Goal: Transaction & Acquisition: Obtain resource

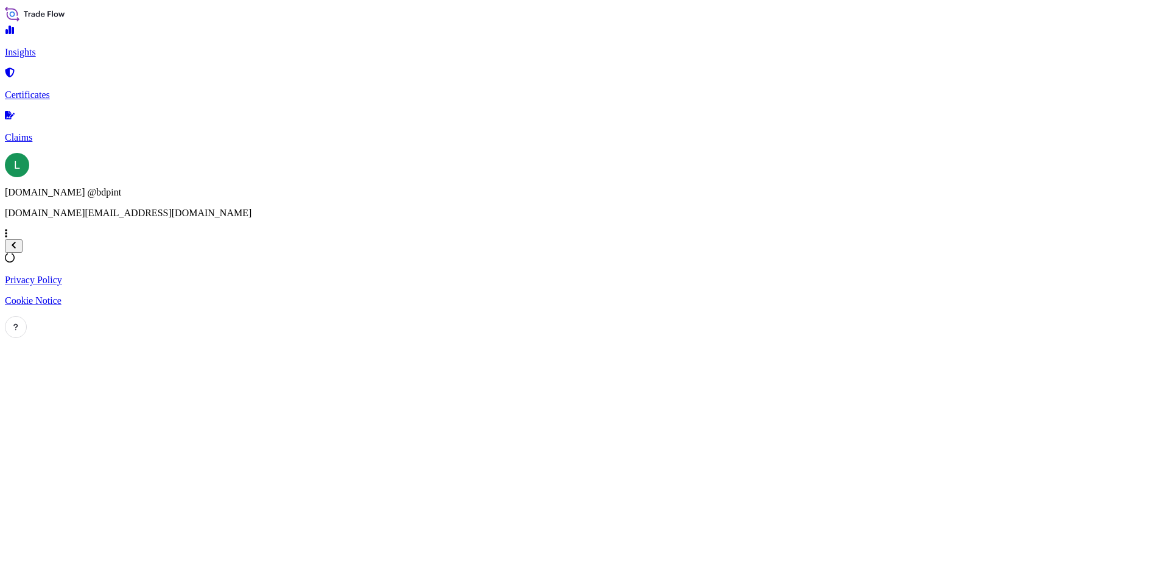
select select "2025"
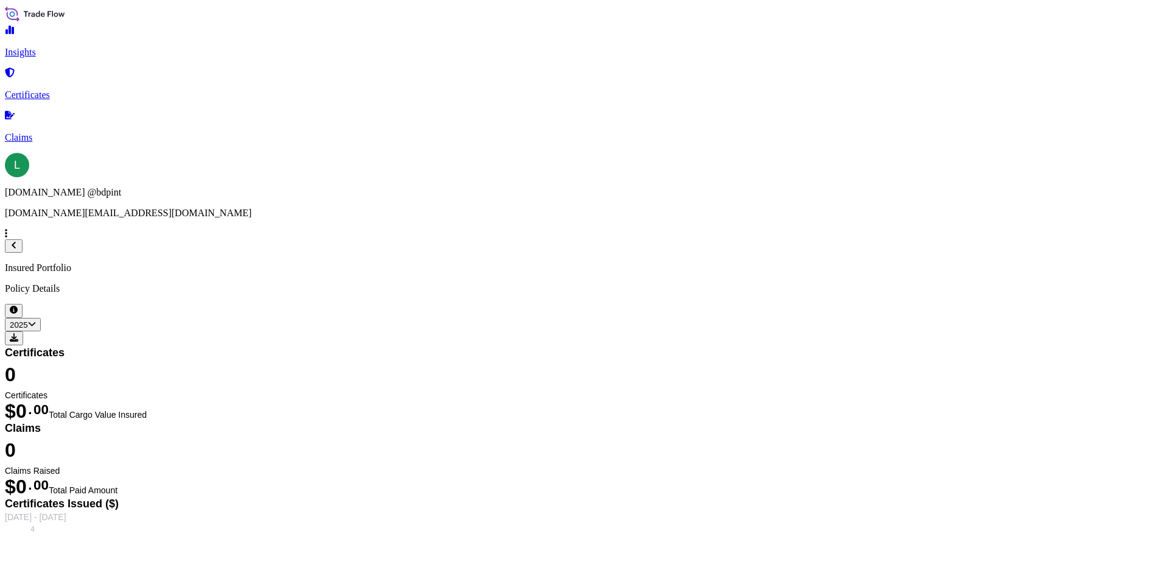
click at [77, 90] on p "Certificates" at bounding box center [582, 95] width 1155 height 11
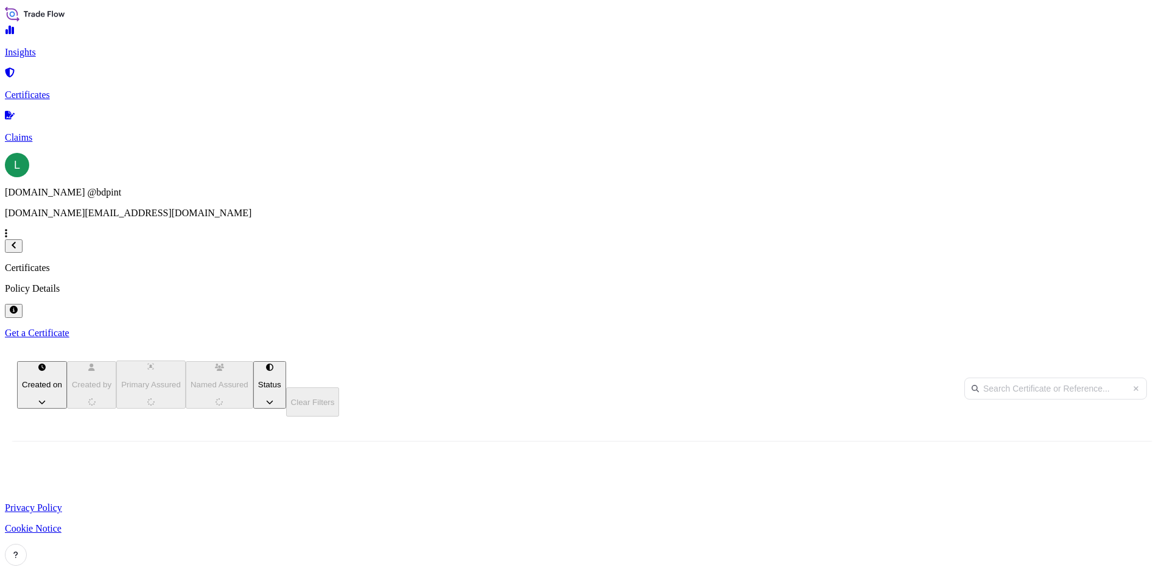
scroll to position [374, 960]
click at [1084, 328] on p "Get a Certificate" at bounding box center [582, 333] width 1155 height 11
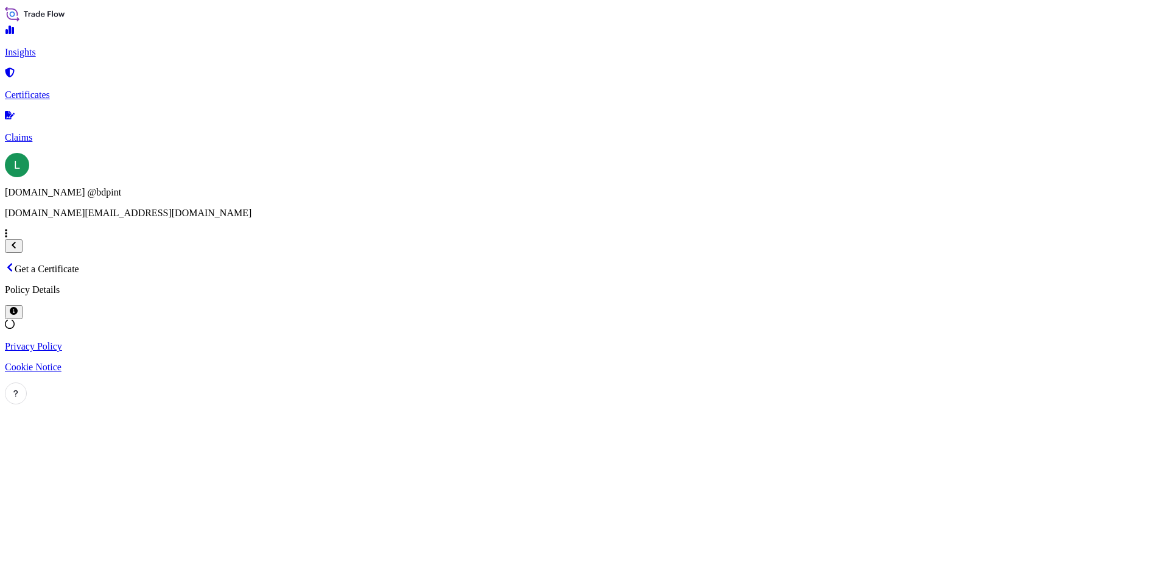
select select "Barge"
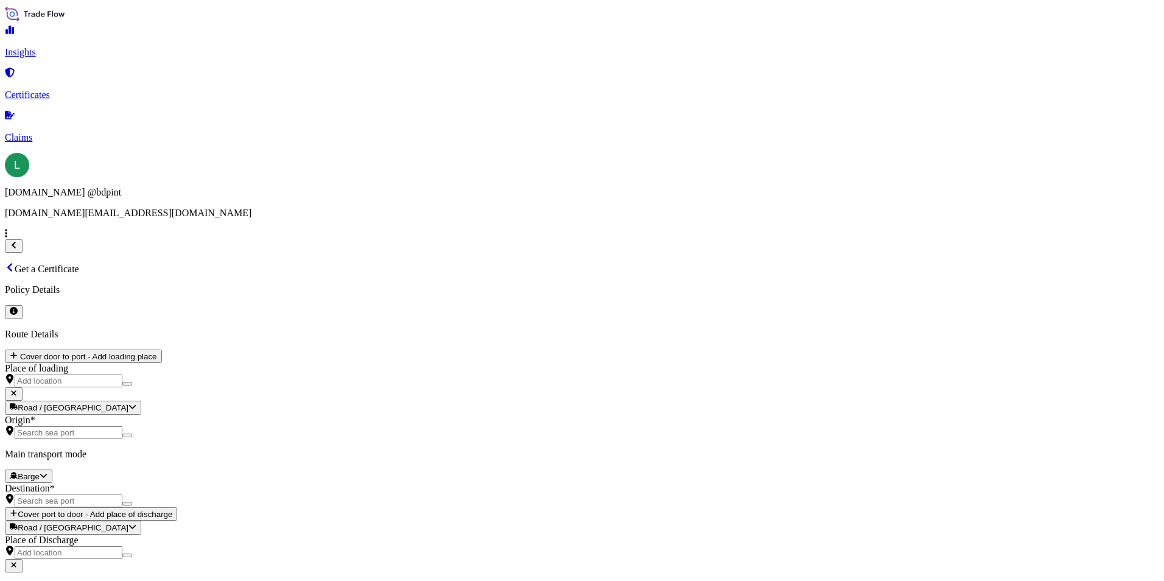
click at [825, 257] on div "8" at bounding box center [820, 262] width 10 height 11
click at [432, 263] on icon "Next" at bounding box center [428, 267] width 8 height 8
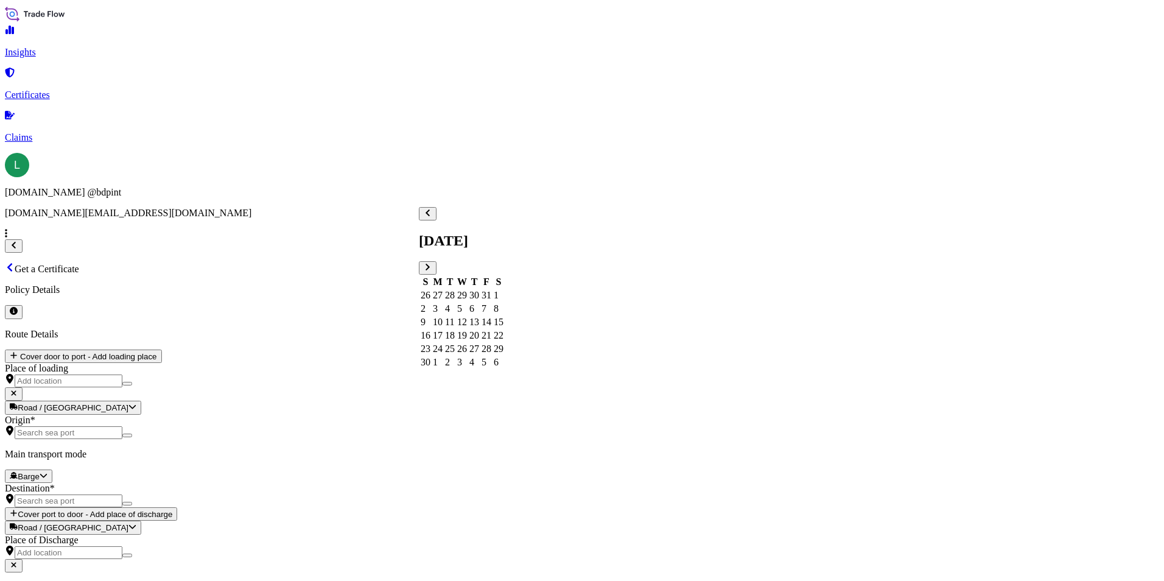
click at [479, 317] on div "13" at bounding box center [475, 322] width 10 height 11
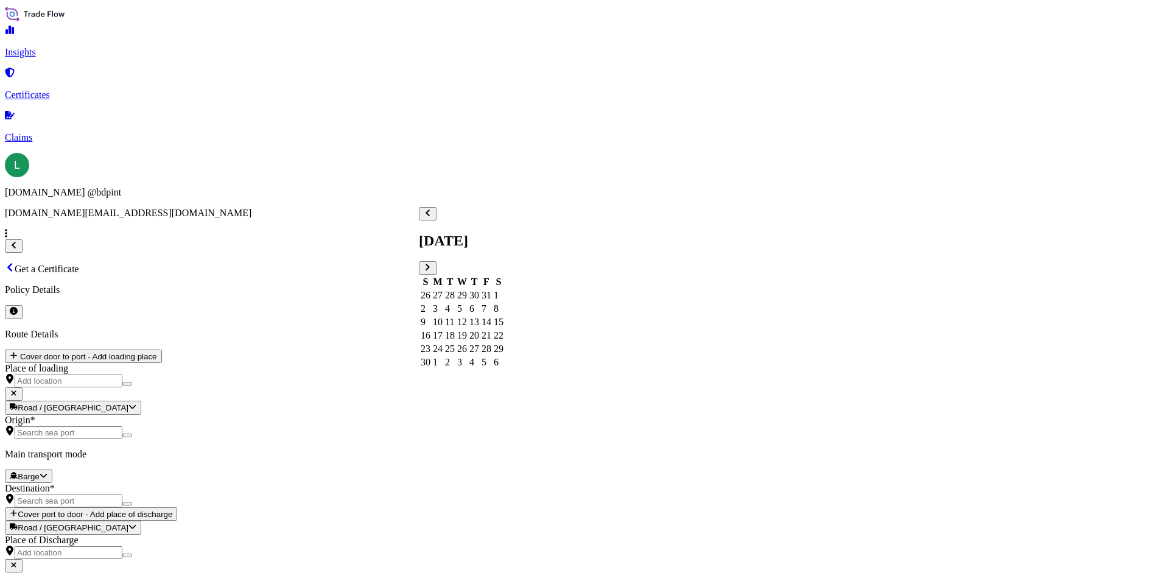
click at [491, 320] on div "14" at bounding box center [487, 322] width 10 height 11
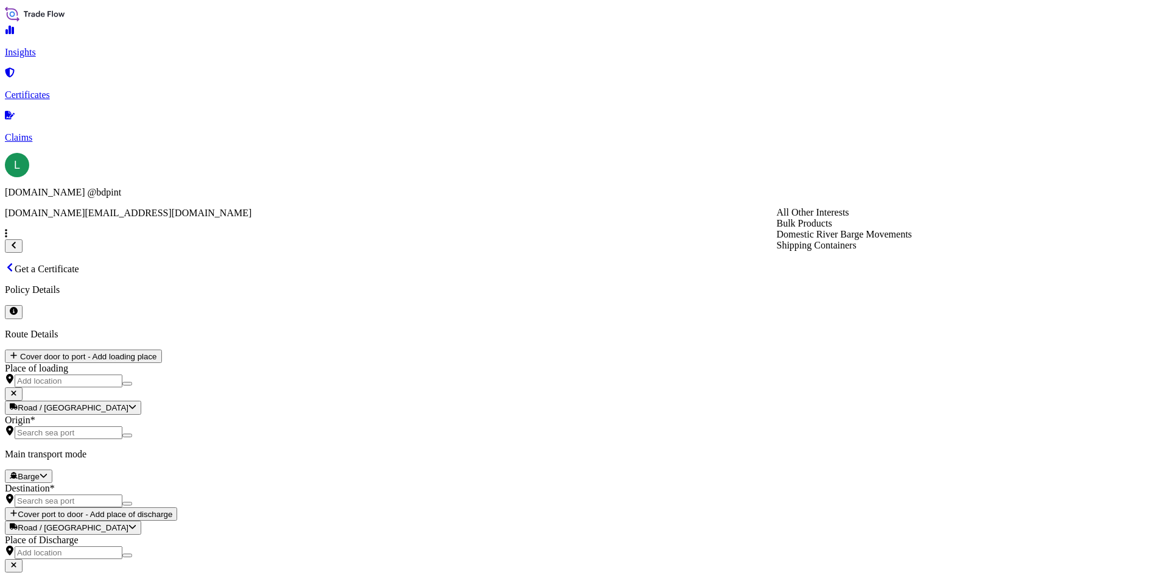
click at [809, 251] on div "Shipping Containers" at bounding box center [844, 245] width 135 height 11
type input "Shipping Containers"
type input "73797.38"
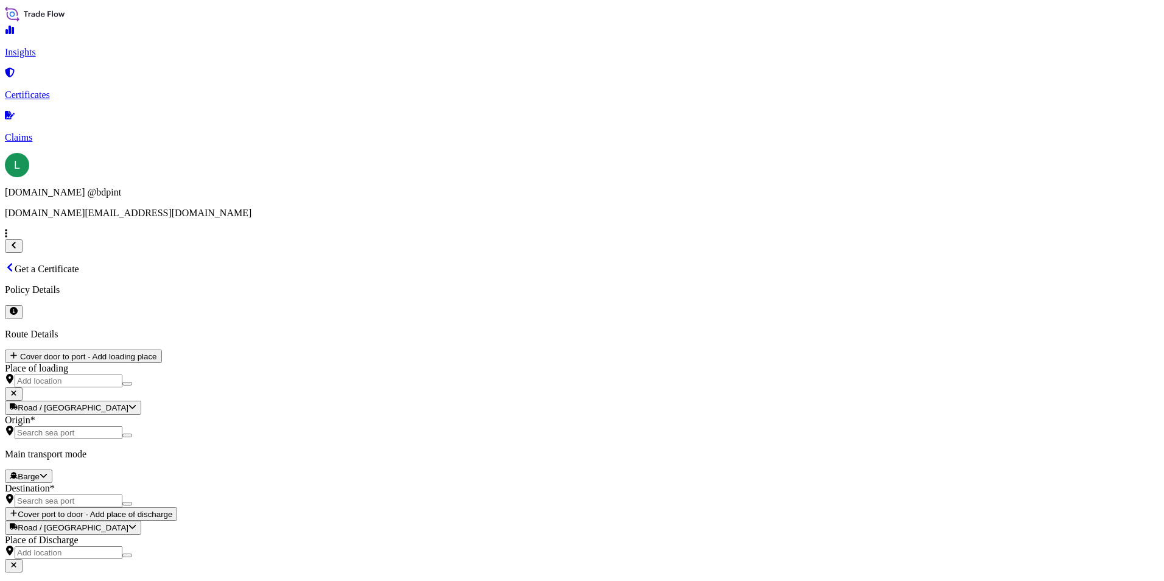
paste input "80000110938"
paste input "4504478356"
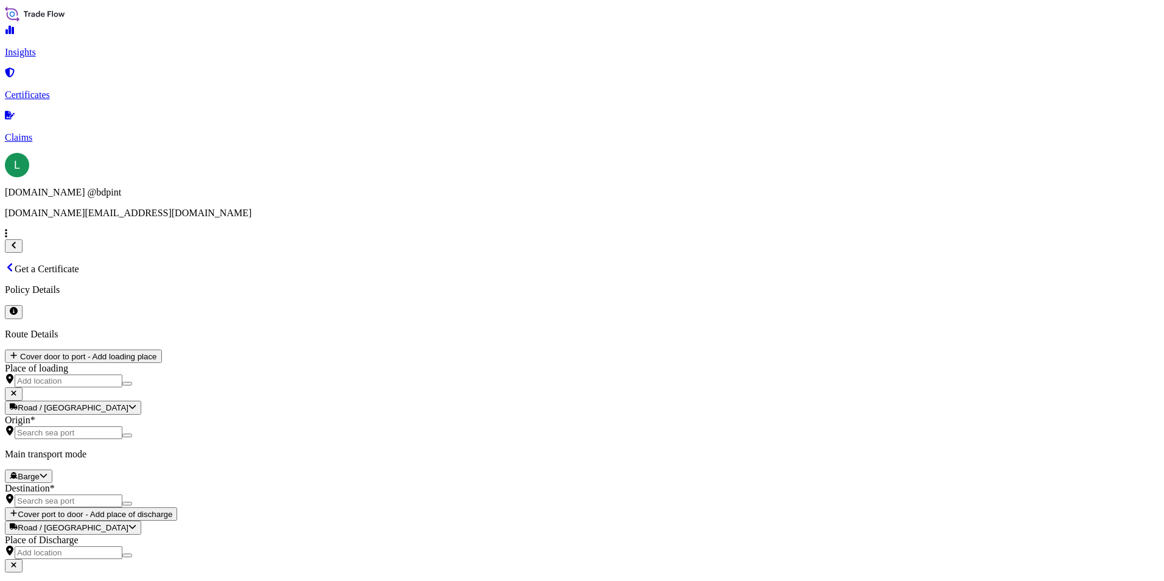
type input "80000110938 4504478356"
paste textarea "NAMINUS 55, 275 GAL TOTE NMIN55\T275"
paste textarea "16 IBC"
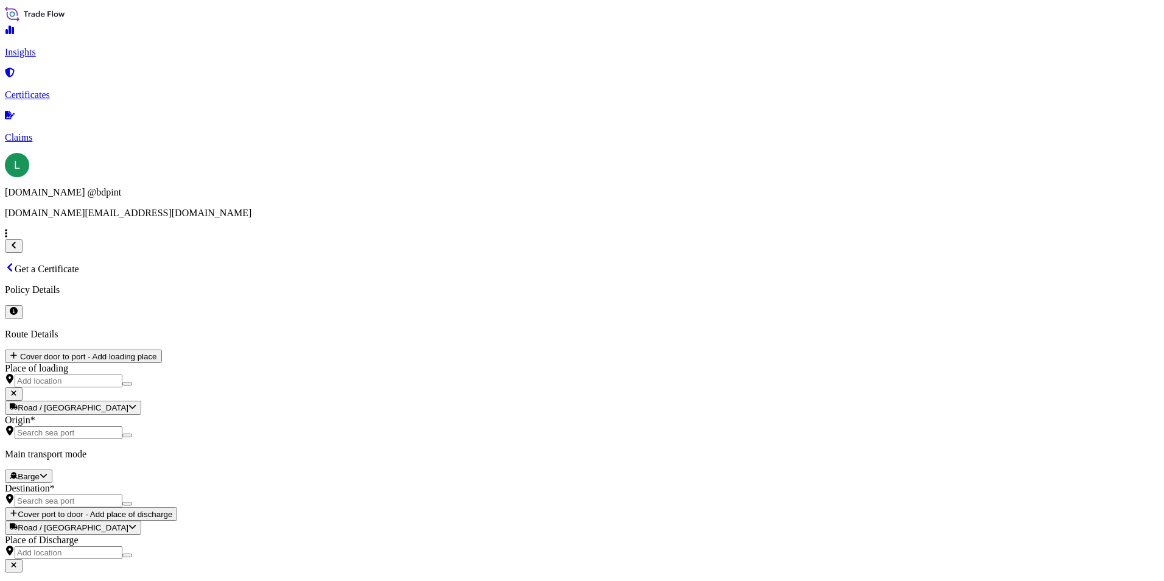
type textarea "NAMINUS 55, 275 GAL TOTE NMIN55\T275 16 IBC"
paste input "PALENA"
click at [483, 400] on div "PALENA 9306196" at bounding box center [451, 408] width 63 height 32
type input "PALENA"
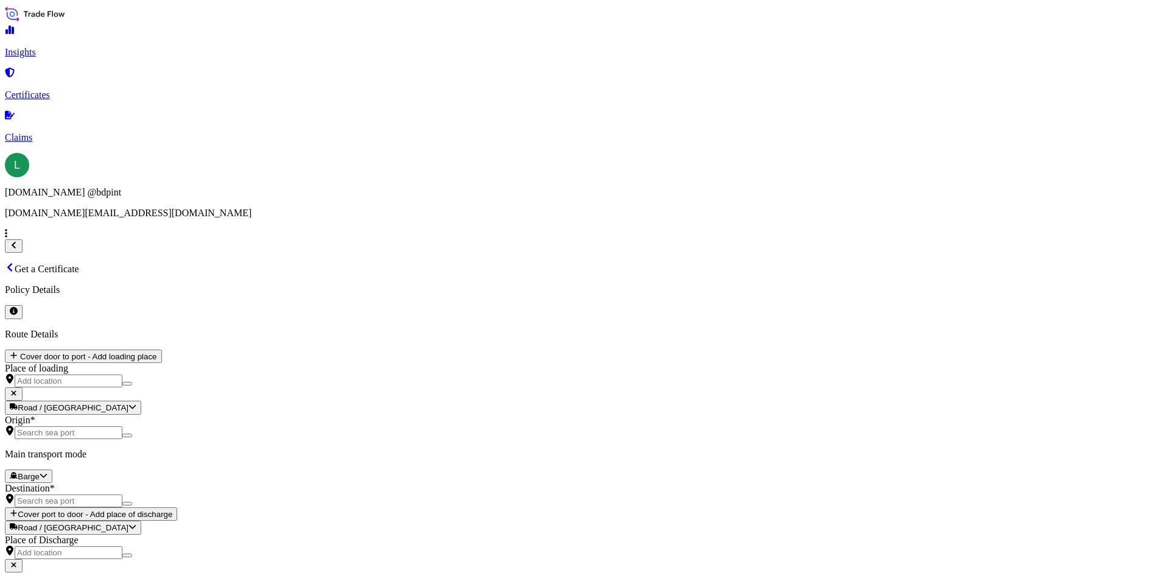
paste textarea "CONSIGNEE ORDER NUMBER 4503289356 DRUM NO'S 1/UP GROSS KILOS NET KILOS 18,480.0…"
type textarea "CONSIGNEE ORDER NUMBER 4503289356 DRUM NO'S 1/UP GROSS KILOS NET KILOS 18,480.0…"
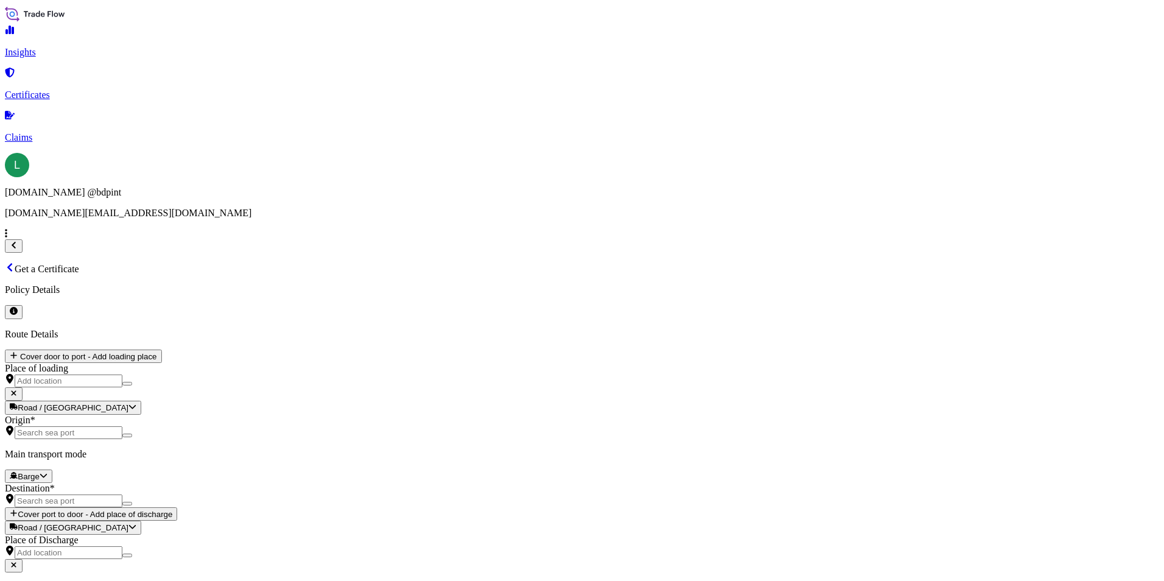
click at [613, 471] on div "BDP International - c/o The Lubrizol Corporation" at bounding box center [516, 467] width 194 height 11
select select "31972"
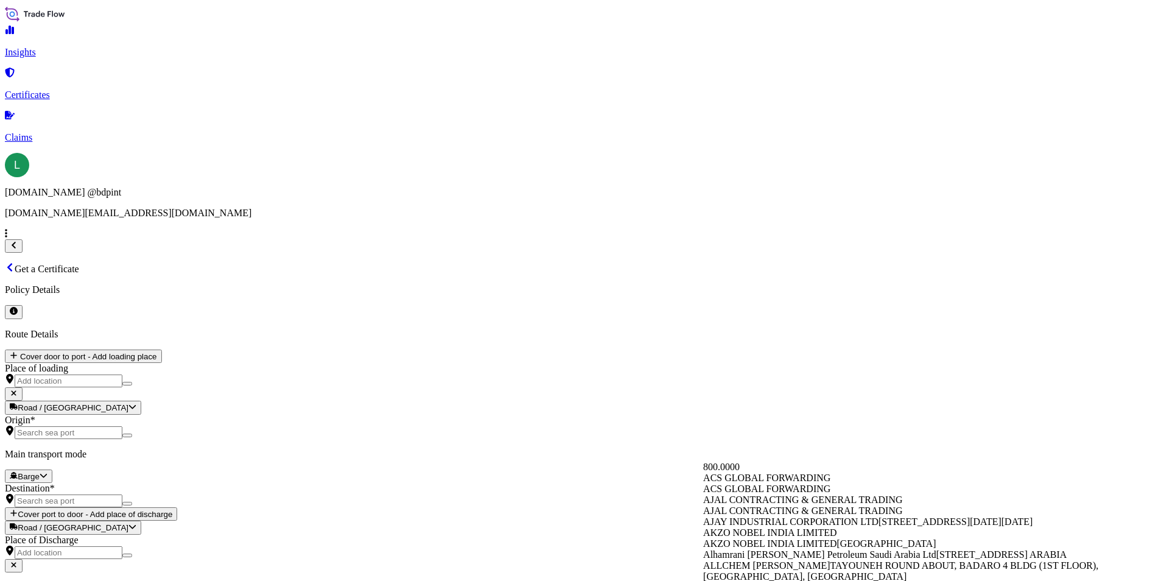
paste input "WATER TECHNOLOGIES AND SOLUTIONS"
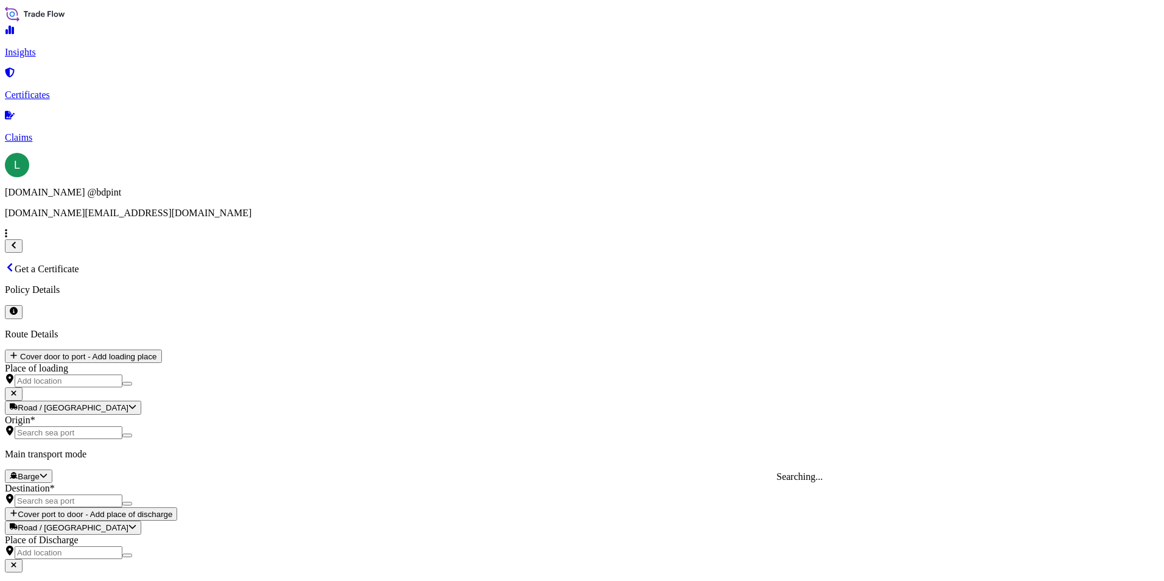
type input "WATER TECHNOLOGIES AND SOLUTIONS"
click at [250, 337] on span "Ocean Vessel" at bounding box center [226, 331] width 52 height 10
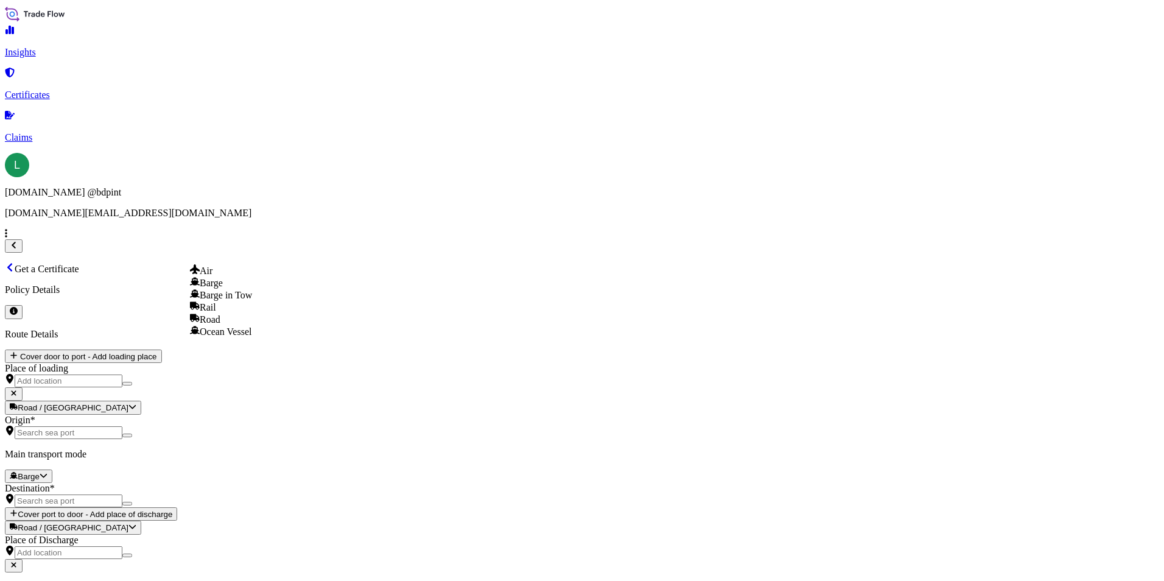
select select "Ocean Vessel"
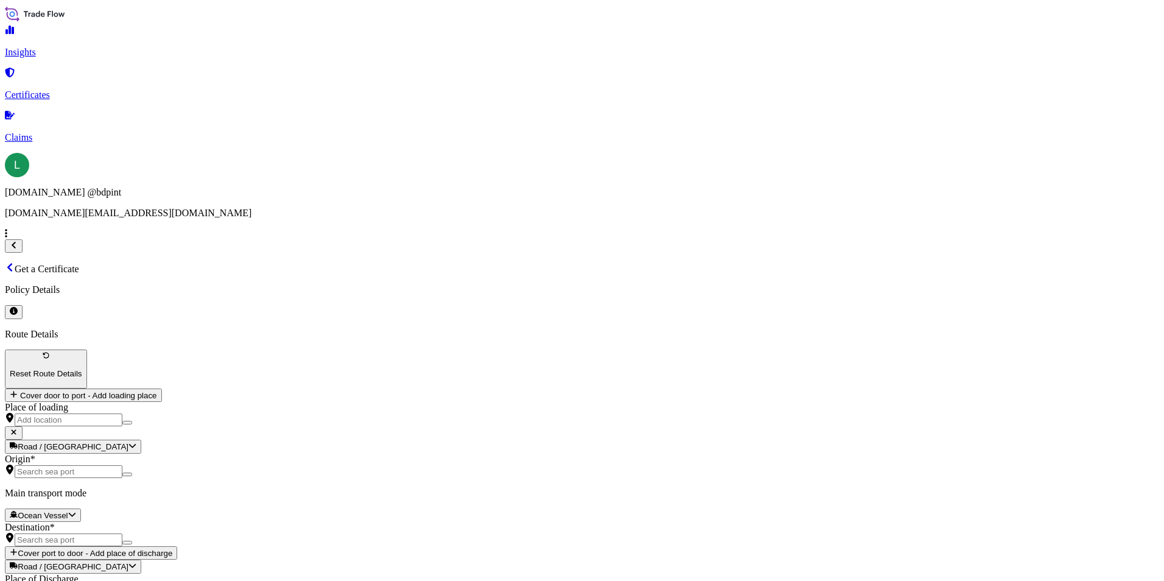
click at [281, 478] on div at bounding box center [582, 478] width 1155 height 0
click at [281, 454] on div "Origin *" at bounding box center [582, 466] width 1155 height 24
click at [122, 465] on input "Origin *" at bounding box center [69, 471] width 108 height 13
paste input "USHOU"
click at [271, 234] on span "USHOU / IAH - [GEOGRAPHIC_DATA], [GEOGRAPHIC_DATA]" at bounding box center [324, 230] width 269 height 10
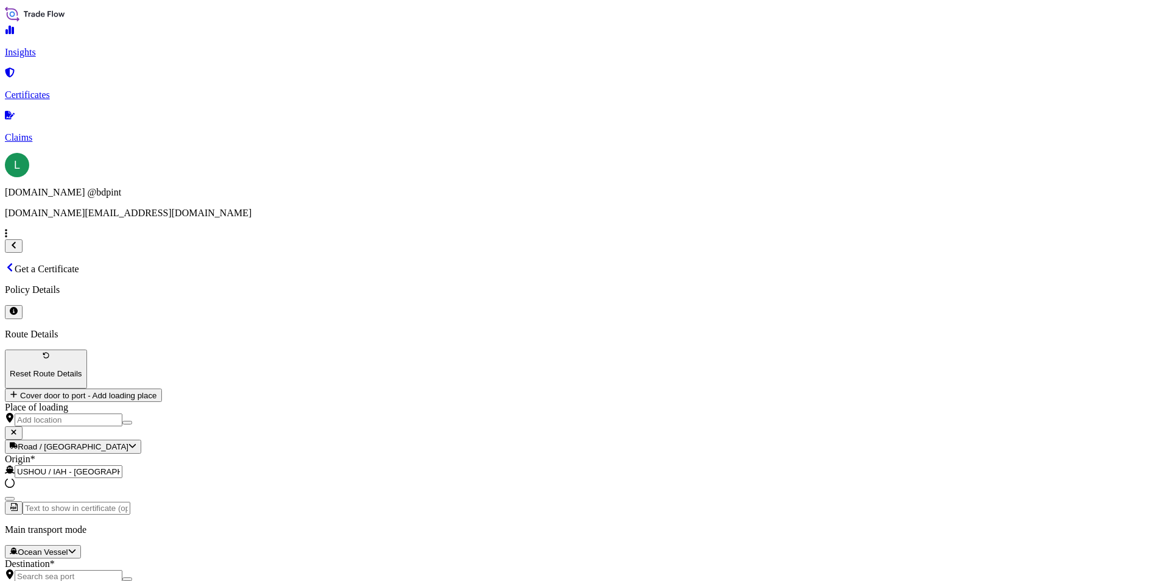
type input "USHOU / IAH - [GEOGRAPHIC_DATA], [GEOGRAPHIC_DATA]"
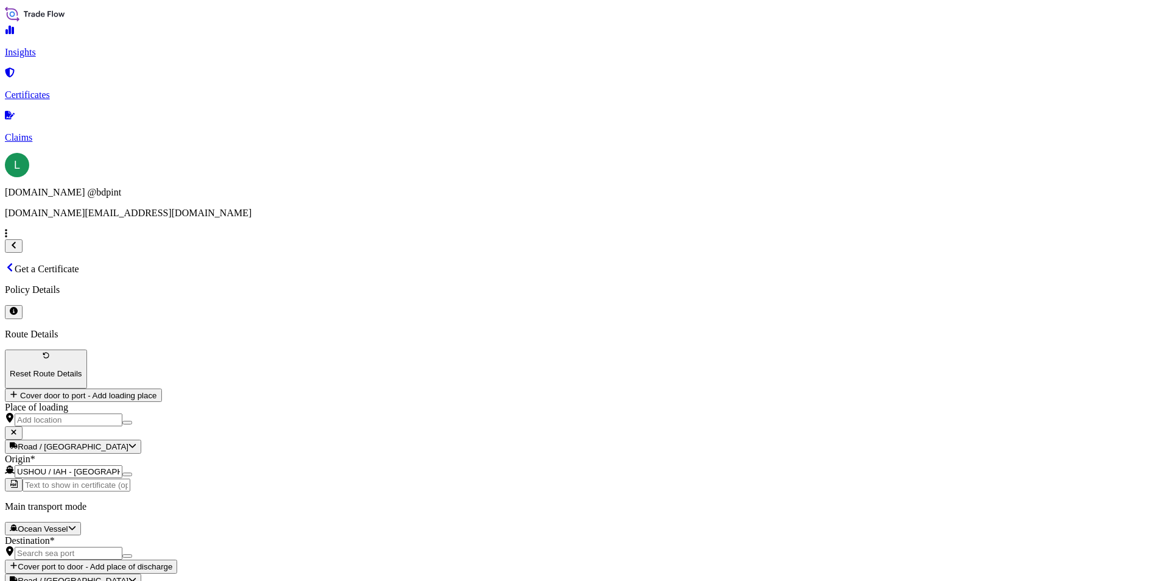
click at [251, 535] on div "Destination *" at bounding box center [582, 547] width 1155 height 24
click at [122, 547] on input "Destination *" at bounding box center [69, 553] width 108 height 13
paste input "ARBUE"
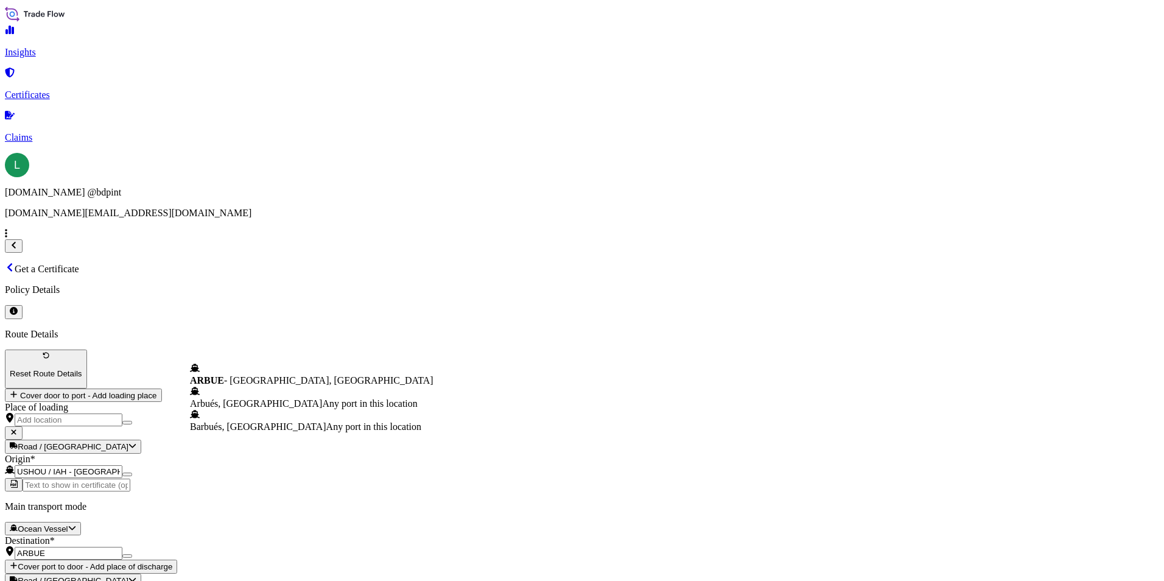
click at [269, 381] on span "ARBUE - [GEOGRAPHIC_DATA], [GEOGRAPHIC_DATA]" at bounding box center [312, 380] width 244 height 10
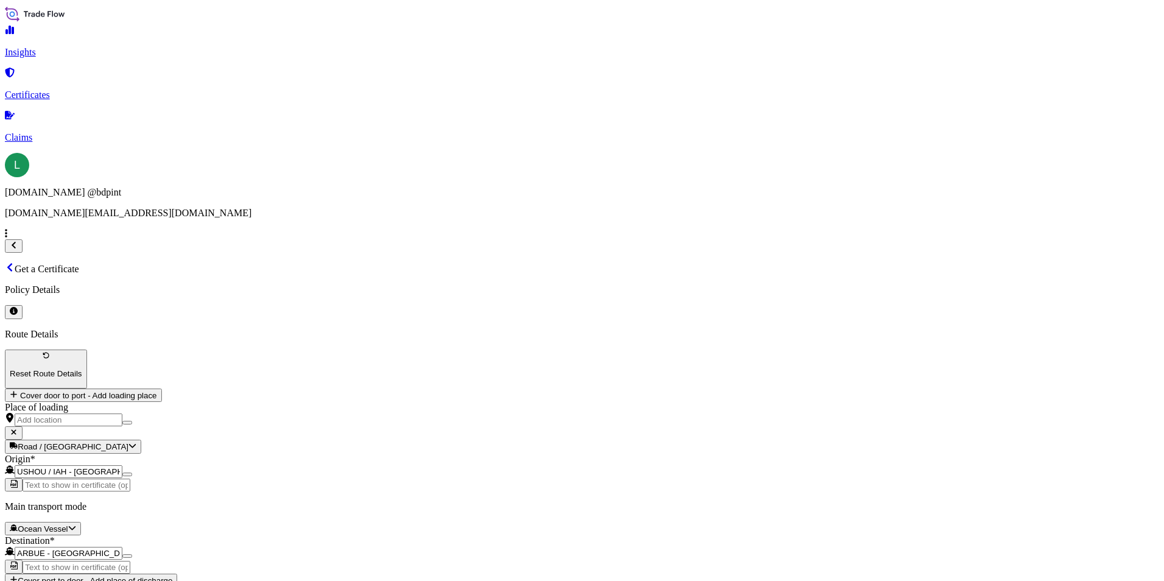
type input "ARBUE - [GEOGRAPHIC_DATA], [GEOGRAPHIC_DATA]"
click at [299, 466] on div "Route Details Reset Route Details Cover door to port - Add loading place Place …" at bounding box center [582, 484] width 1155 height 310
